Goal: Information Seeking & Learning: Learn about a topic

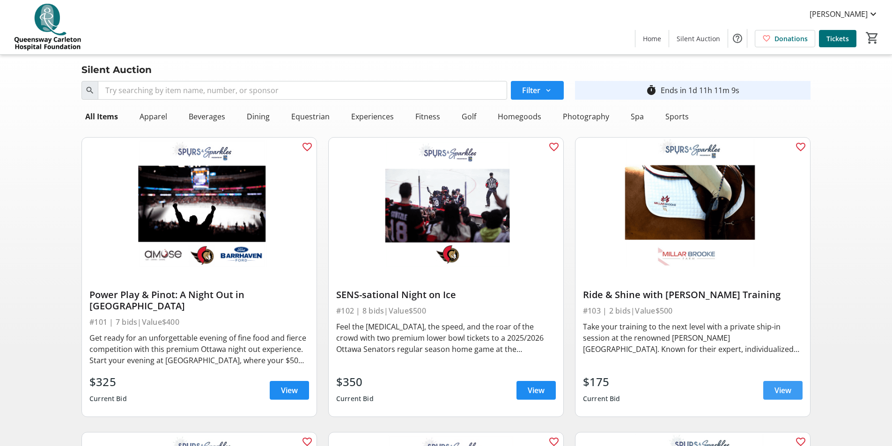
click at [774, 385] on span "View" at bounding box center [782, 390] width 17 height 11
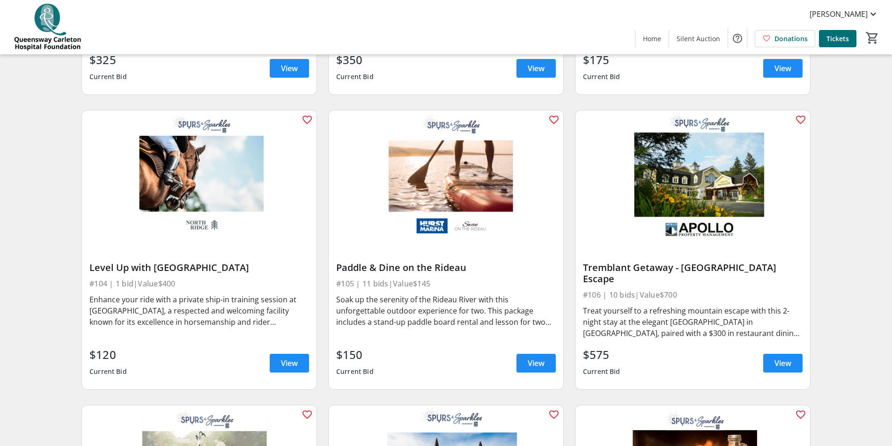
scroll to position [328, 0]
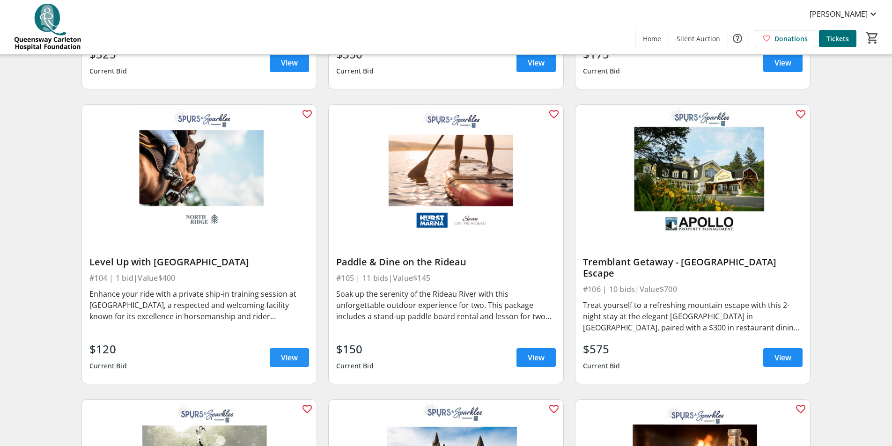
click at [299, 346] on span at bounding box center [289, 357] width 39 height 22
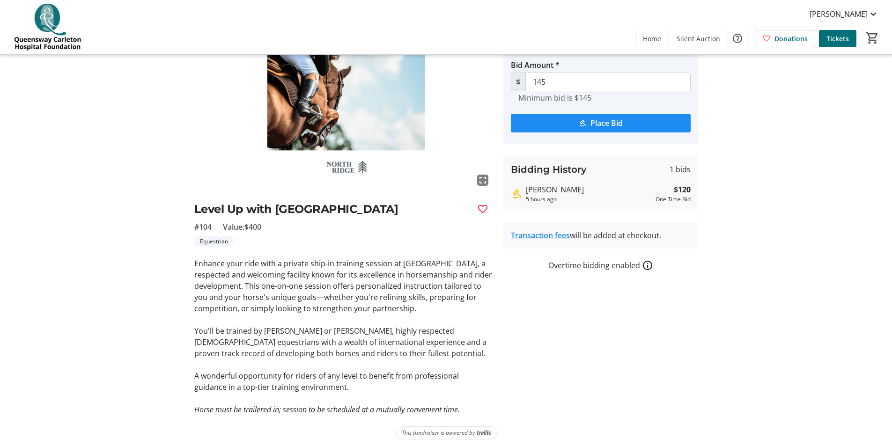
scroll to position [71, 0]
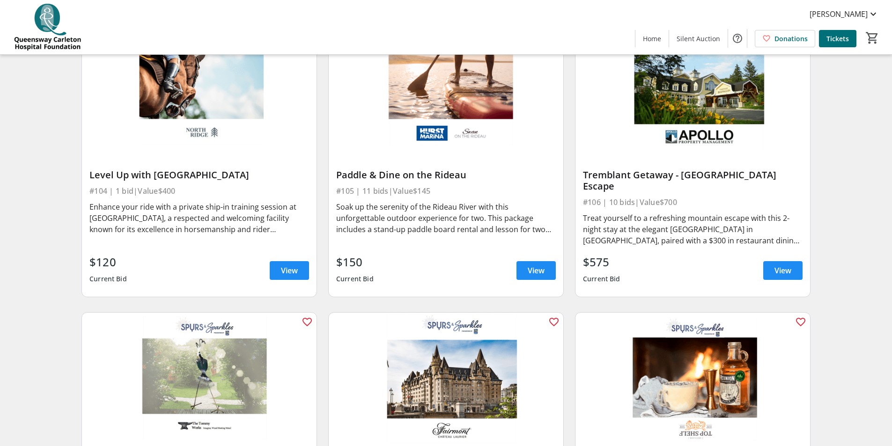
scroll to position [421, 0]
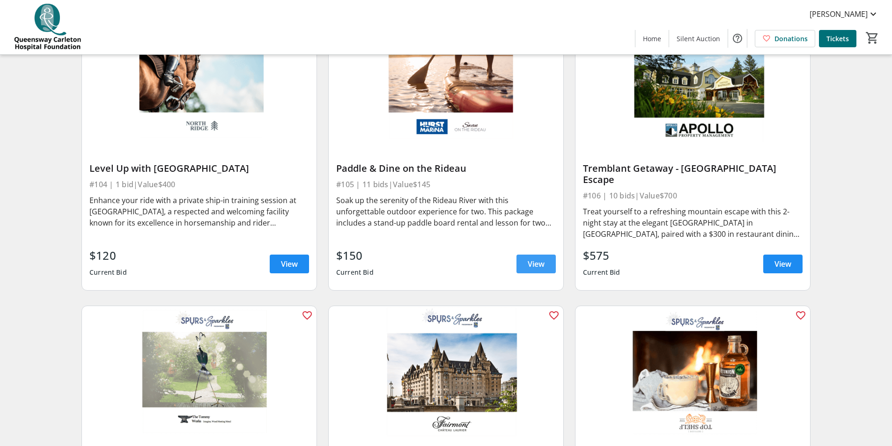
click at [543, 258] on span "View" at bounding box center [536, 263] width 17 height 11
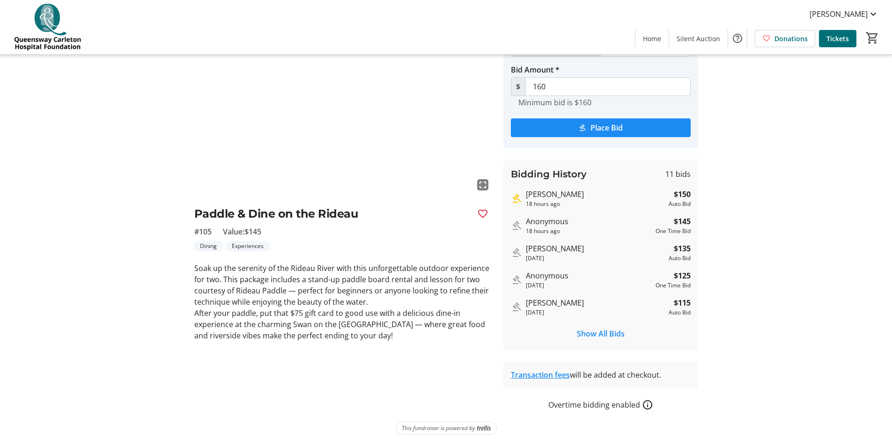
scroll to position [15, 0]
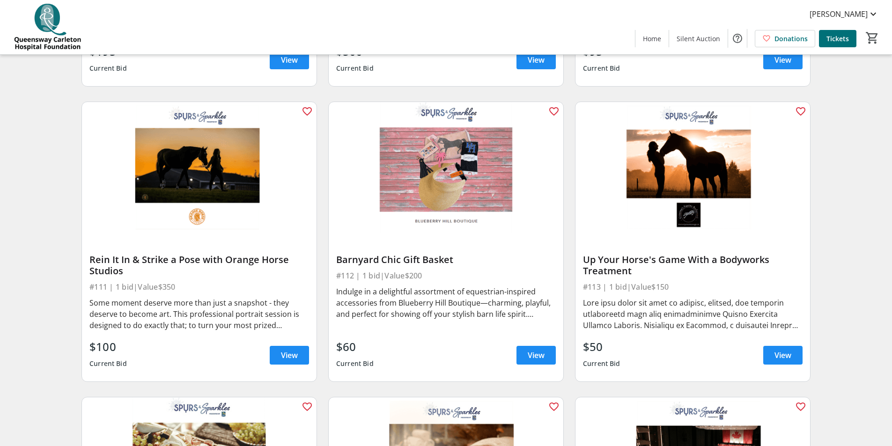
scroll to position [936, 0]
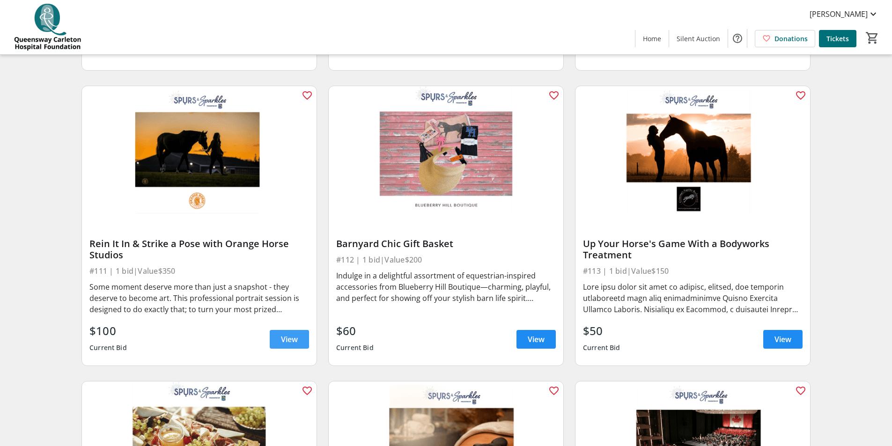
click at [287, 334] on span "View" at bounding box center [289, 339] width 17 height 11
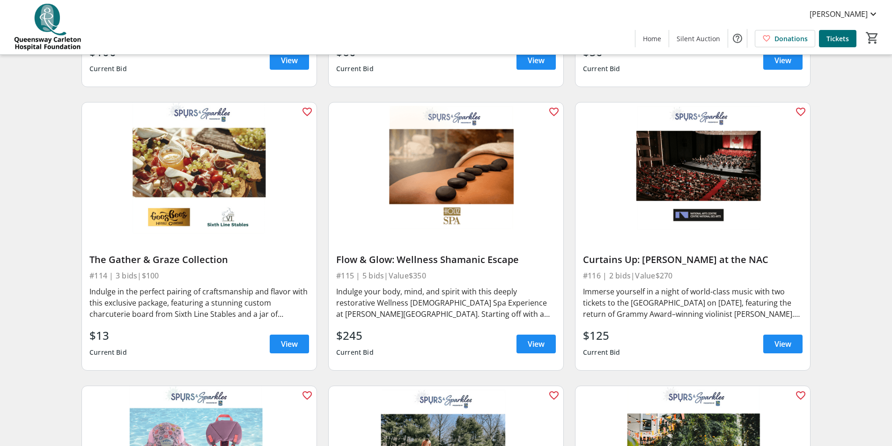
scroll to position [1217, 0]
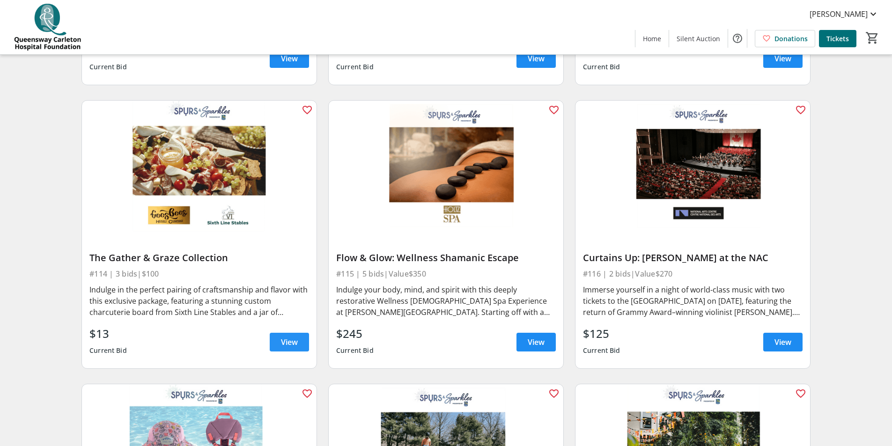
click at [289, 337] on span "View" at bounding box center [289, 342] width 17 height 11
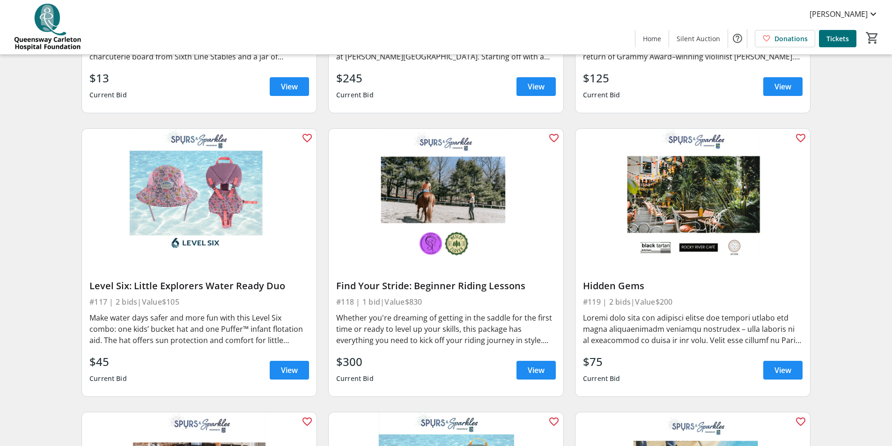
scroll to position [1545, 0]
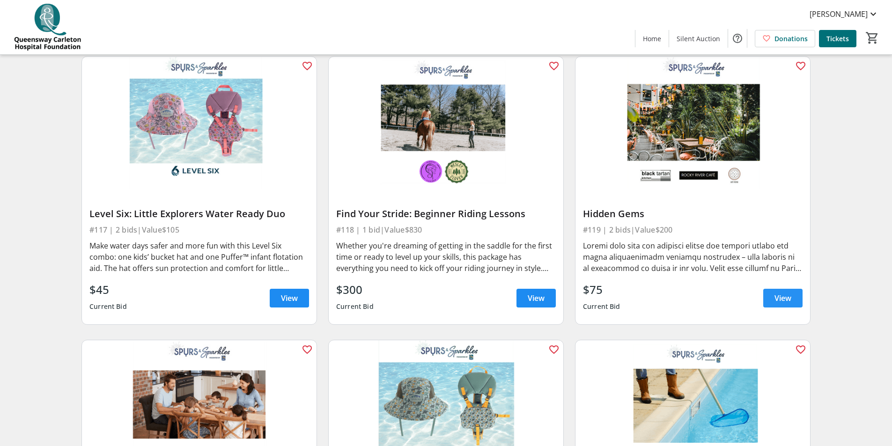
click at [769, 287] on span at bounding box center [782, 298] width 39 height 22
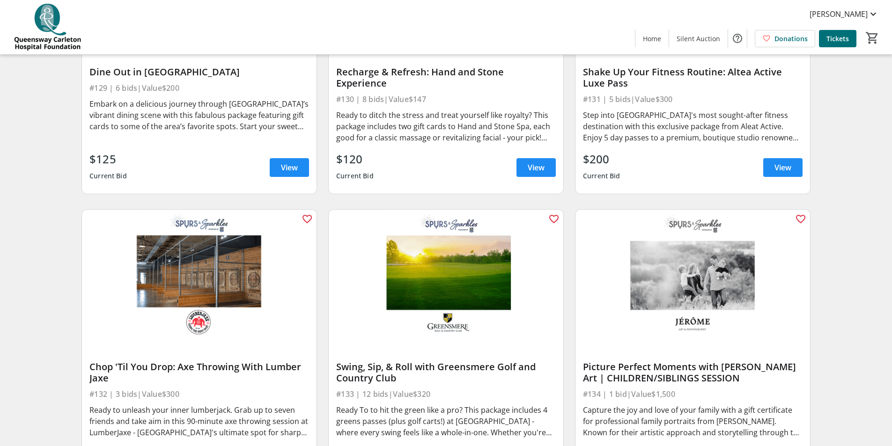
scroll to position [2564, 0]
